Goal: Task Accomplishment & Management: Use online tool/utility

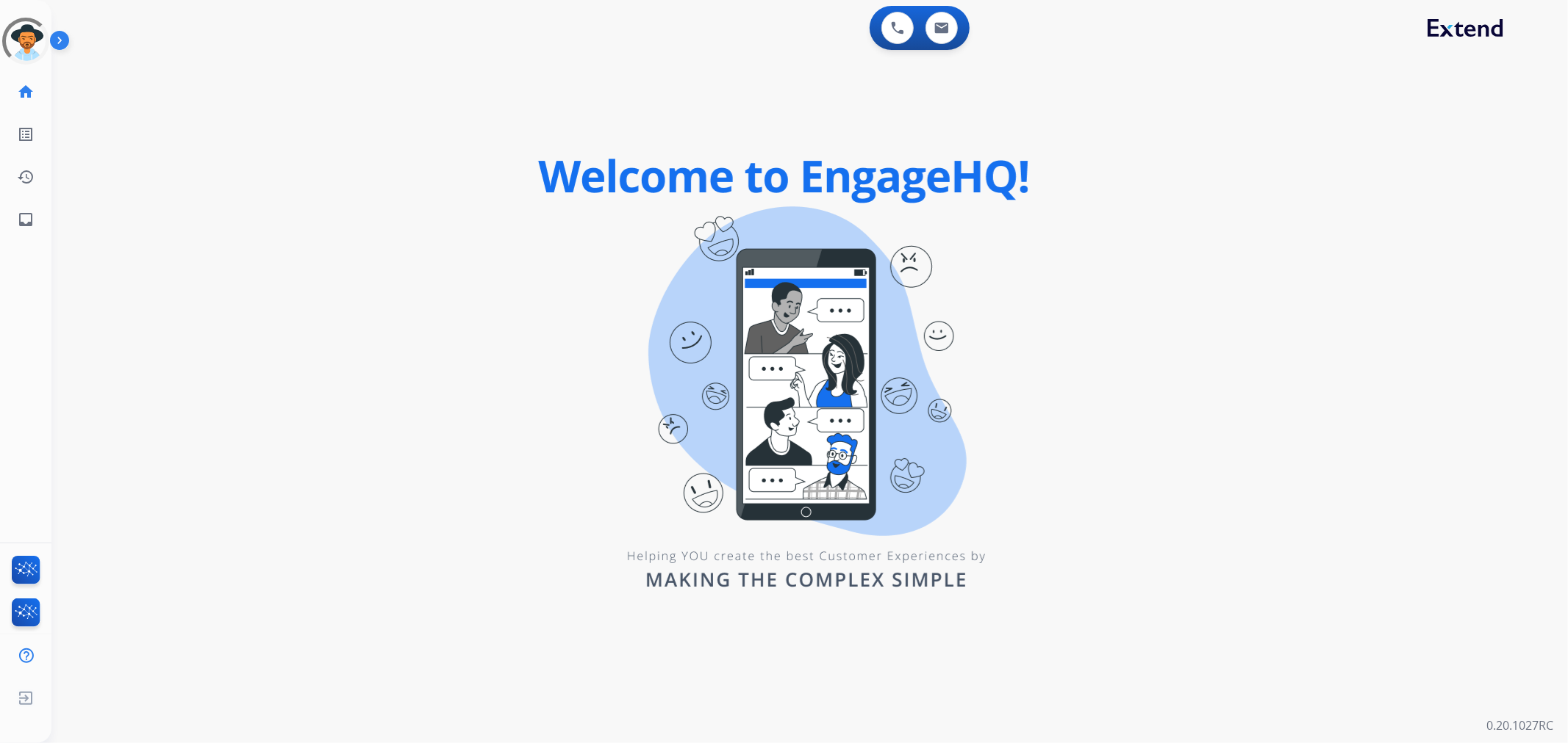
click at [287, 131] on div "0 Voice Interactions 0 Email Interactions swap_horiz Break voice bridge close_f…" at bounding box center [810, 371] width 1516 height 743
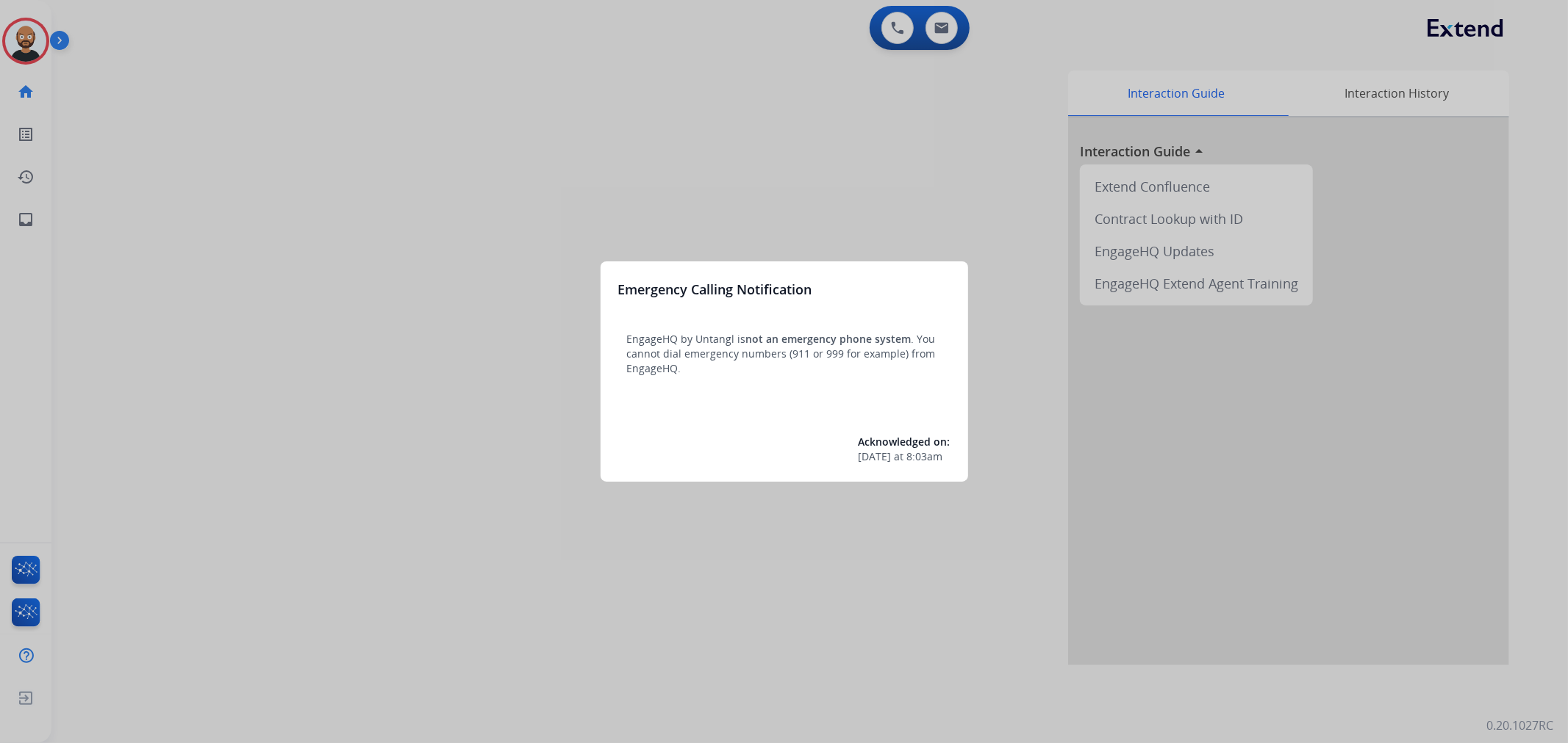
click at [35, 46] on div at bounding box center [784, 371] width 1568 height 743
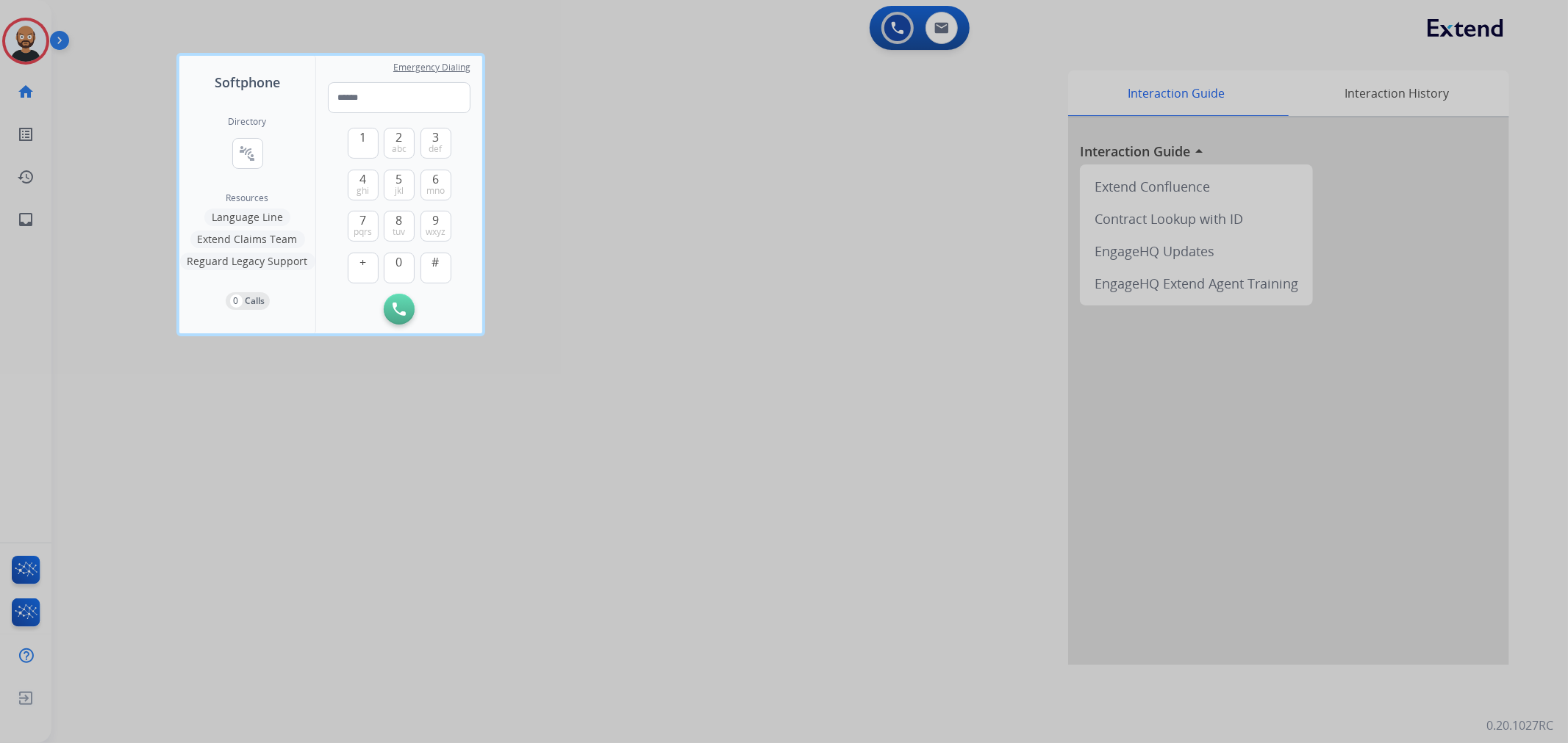
drag, startPoint x: 64, startPoint y: 157, endPoint x: 93, endPoint y: 133, distance: 37.6
click at [89, 135] on div at bounding box center [784, 371] width 1568 height 743
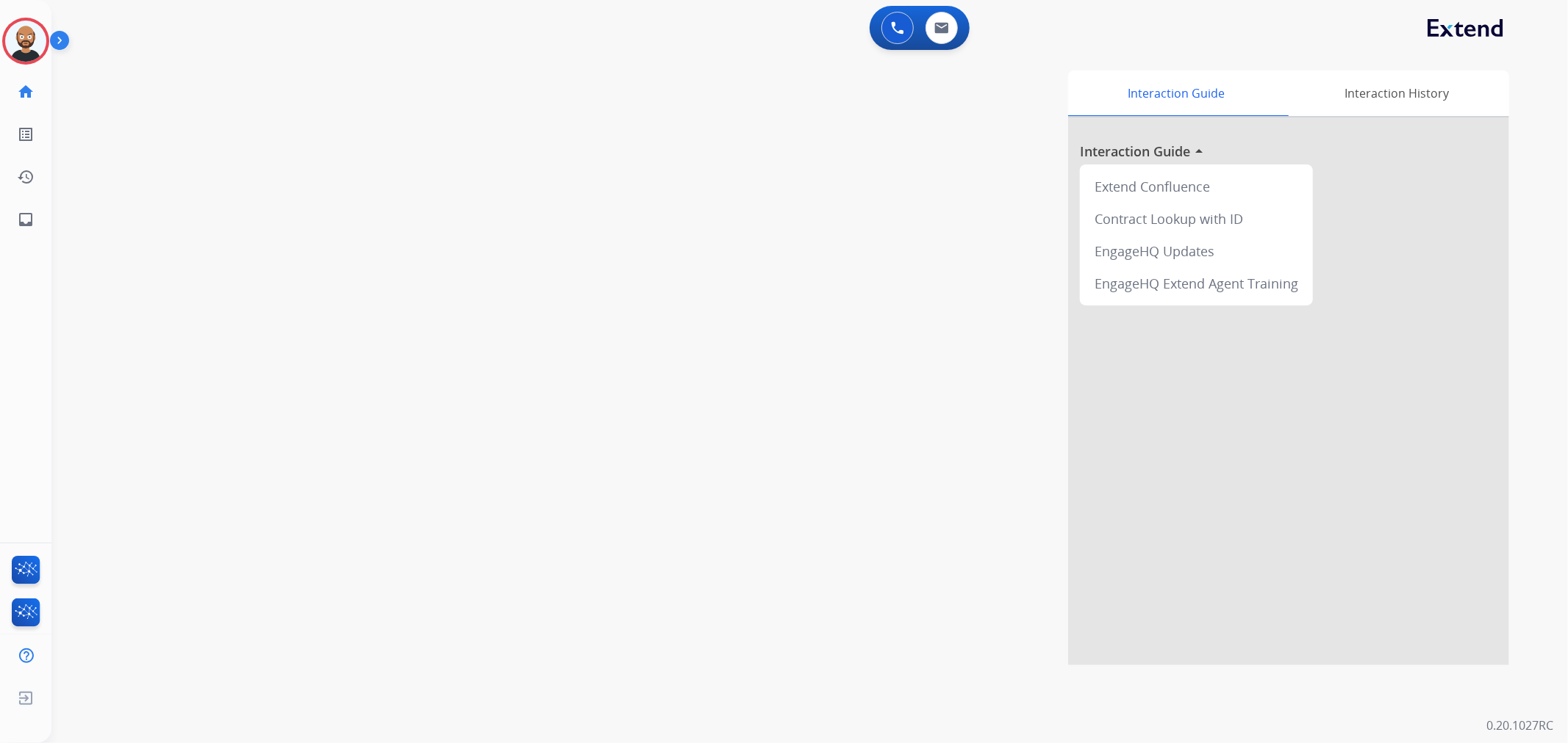
click at [0, 22] on div "[PERSON_NAME] Logged In Edit Avatar Agent: [PERSON_NAME] Profile: Multi Skill A…" at bounding box center [26, 41] width 52 height 47
click at [19, 34] on img at bounding box center [26, 41] width 41 height 41
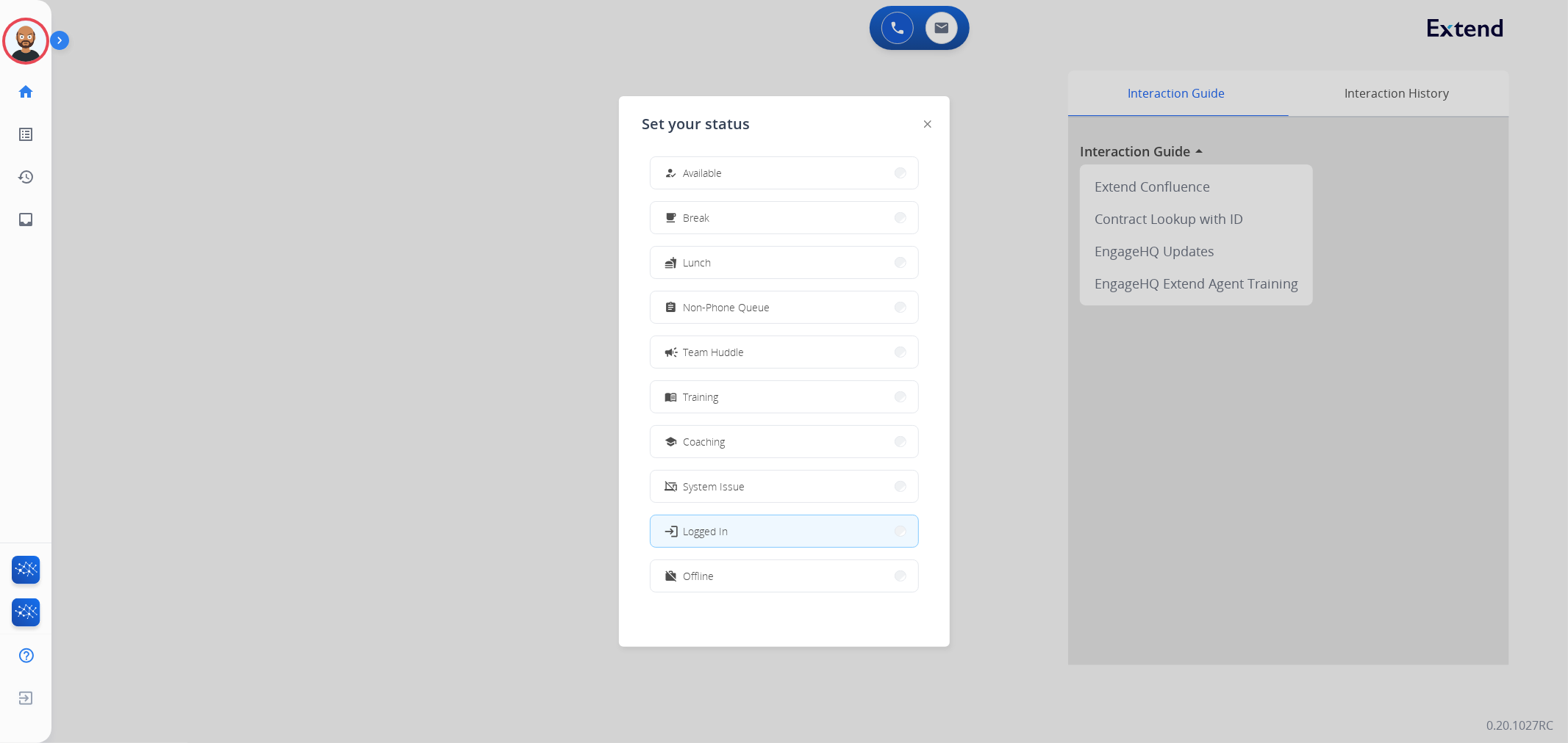
scroll to position [4, 0]
click at [754, 563] on button "work_off Offline" at bounding box center [784, 575] width 267 height 31
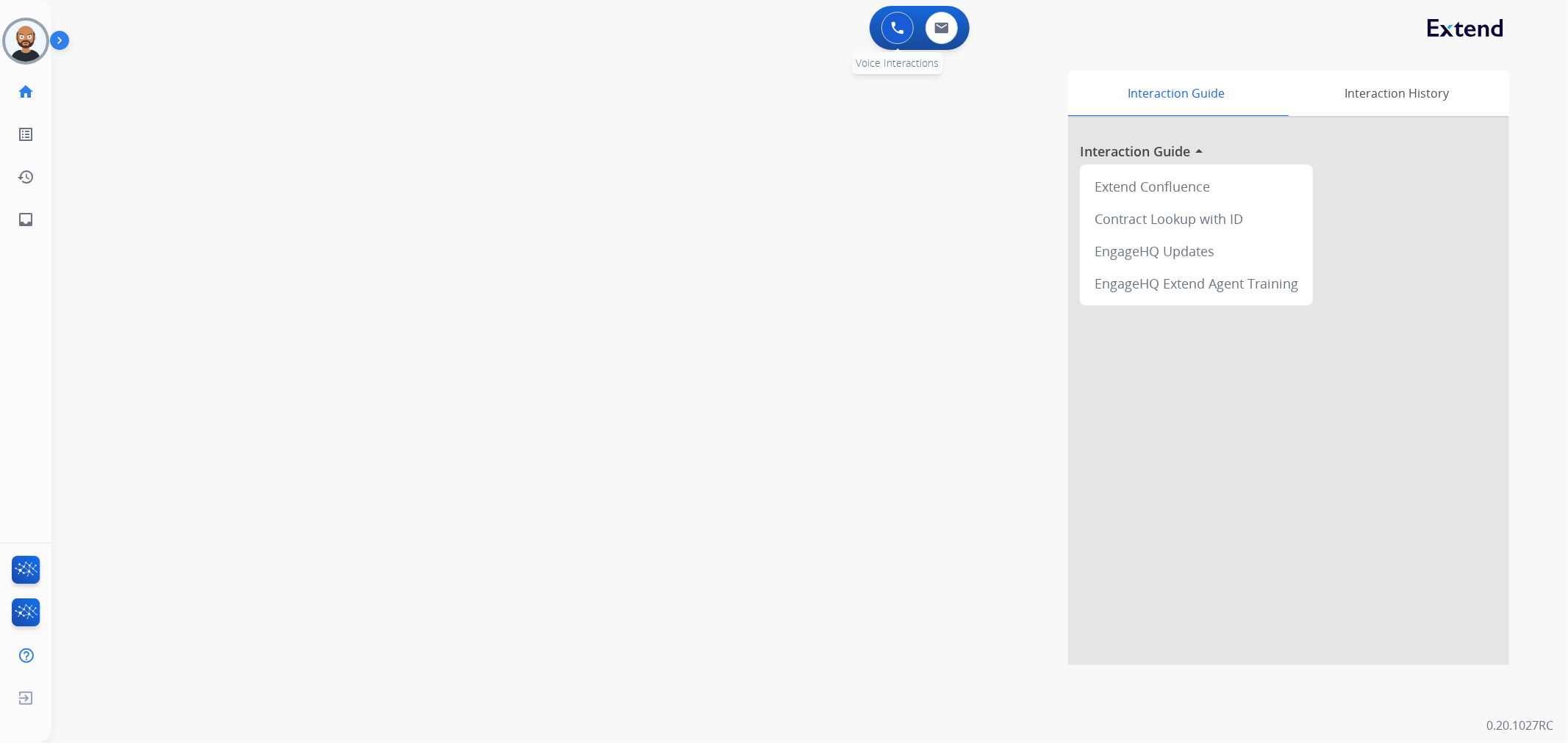
click at [889, 41] on button at bounding box center [896, 28] width 32 height 32
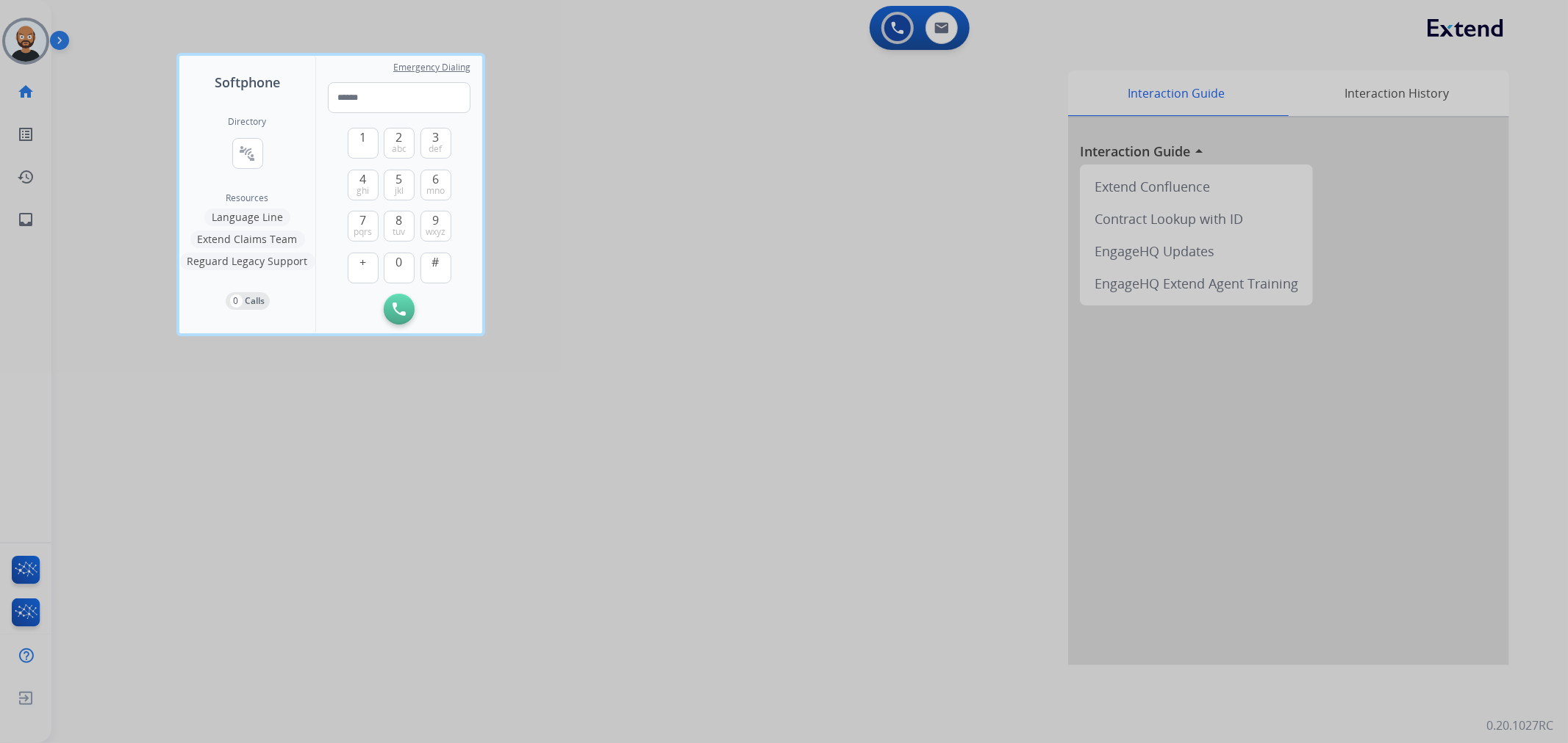
click at [893, 30] on div at bounding box center [784, 371] width 1568 height 743
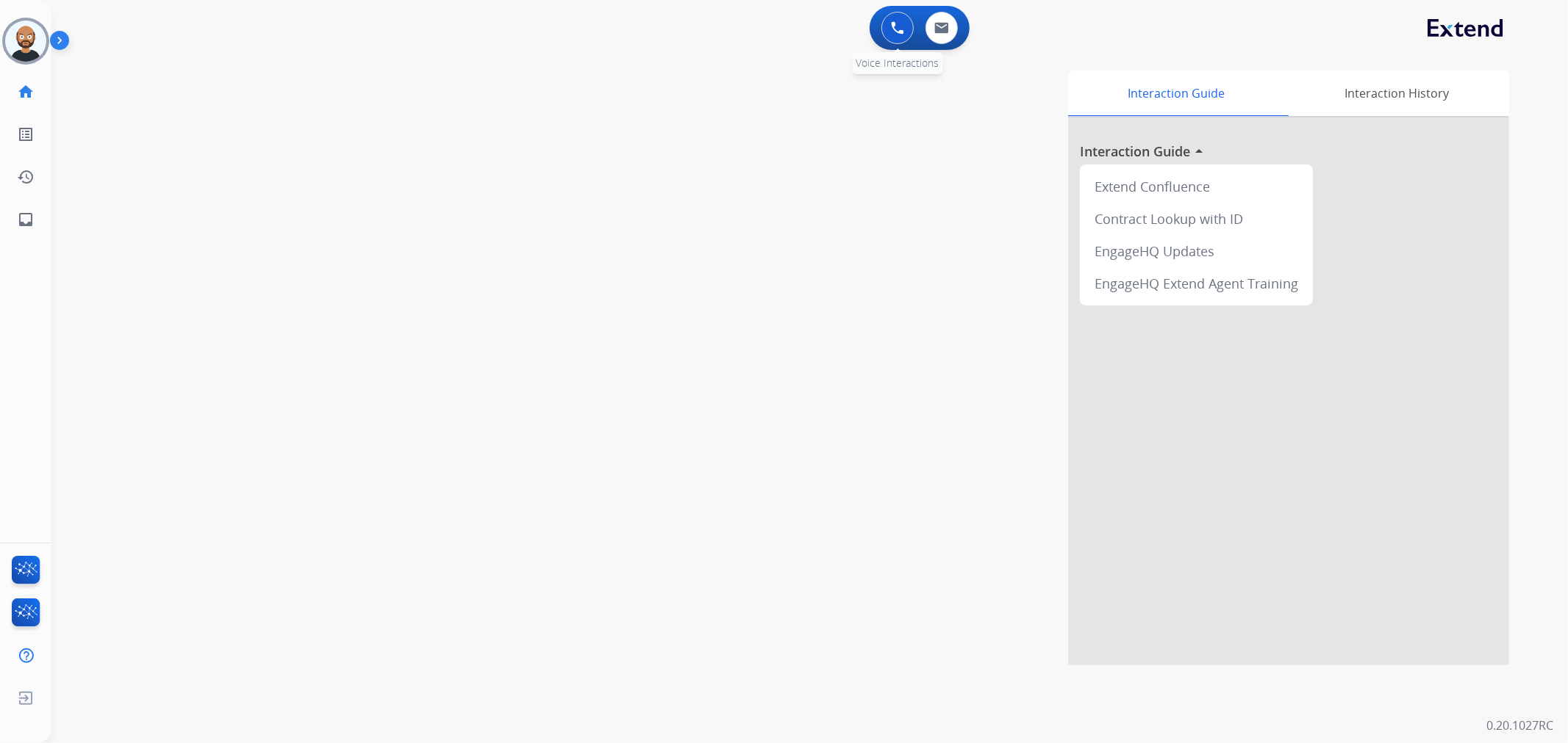
click at [887, 32] on button at bounding box center [896, 28] width 32 height 32
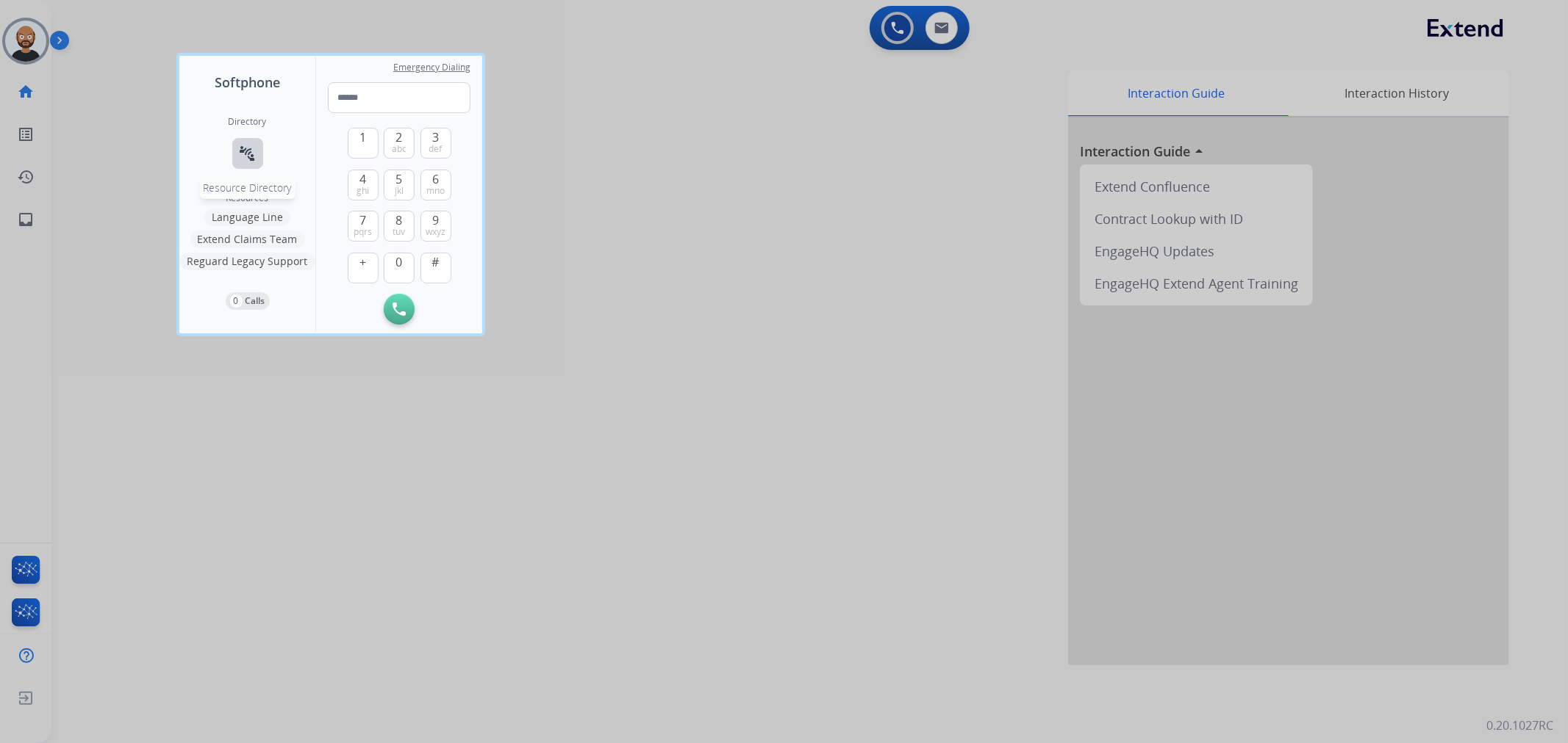
click at [252, 155] on mat-icon "connect_without_contact" at bounding box center [247, 153] width 18 height 17
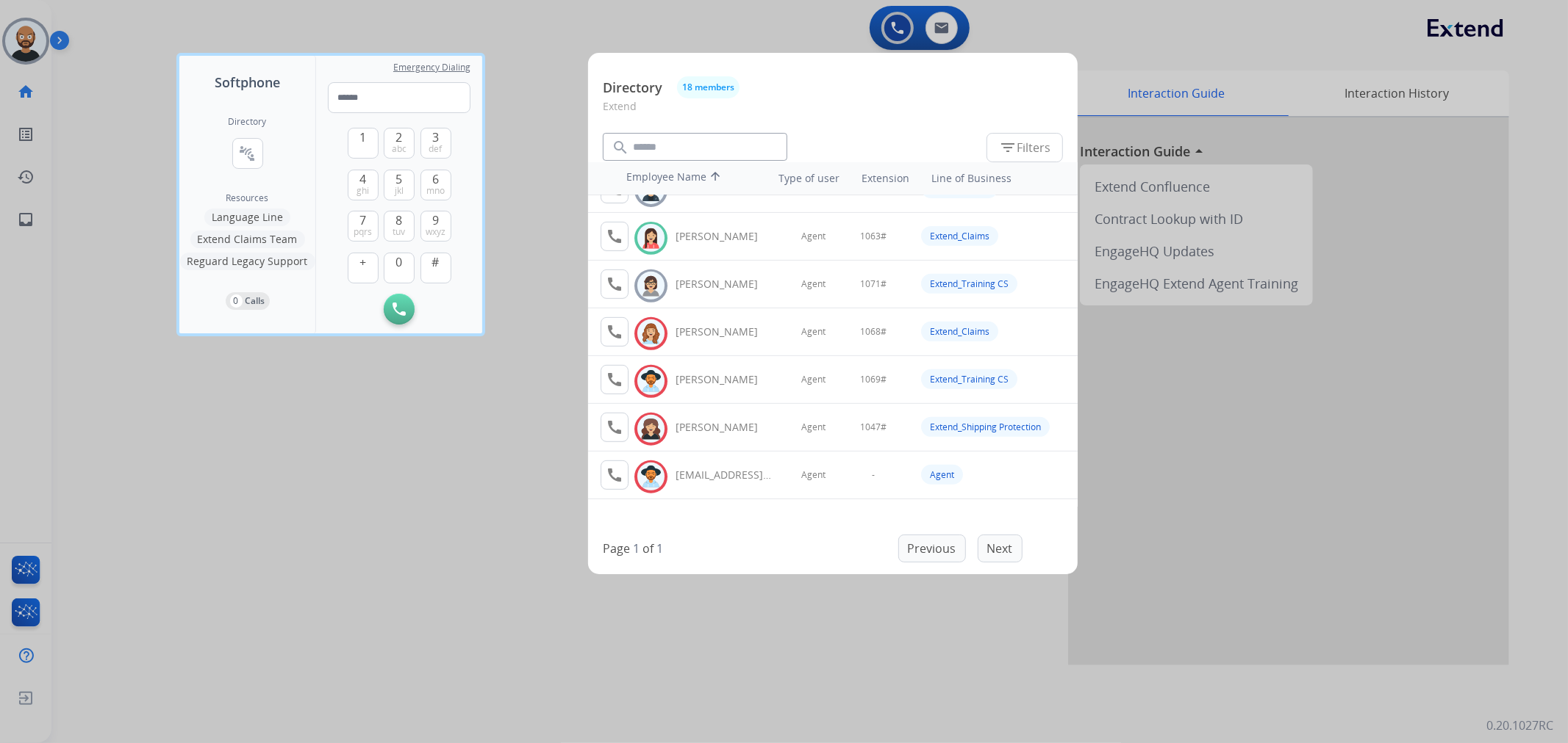
scroll to position [561, 0]
click at [532, 20] on div at bounding box center [784, 371] width 1568 height 743
